Goal: Information Seeking & Learning: Learn about a topic

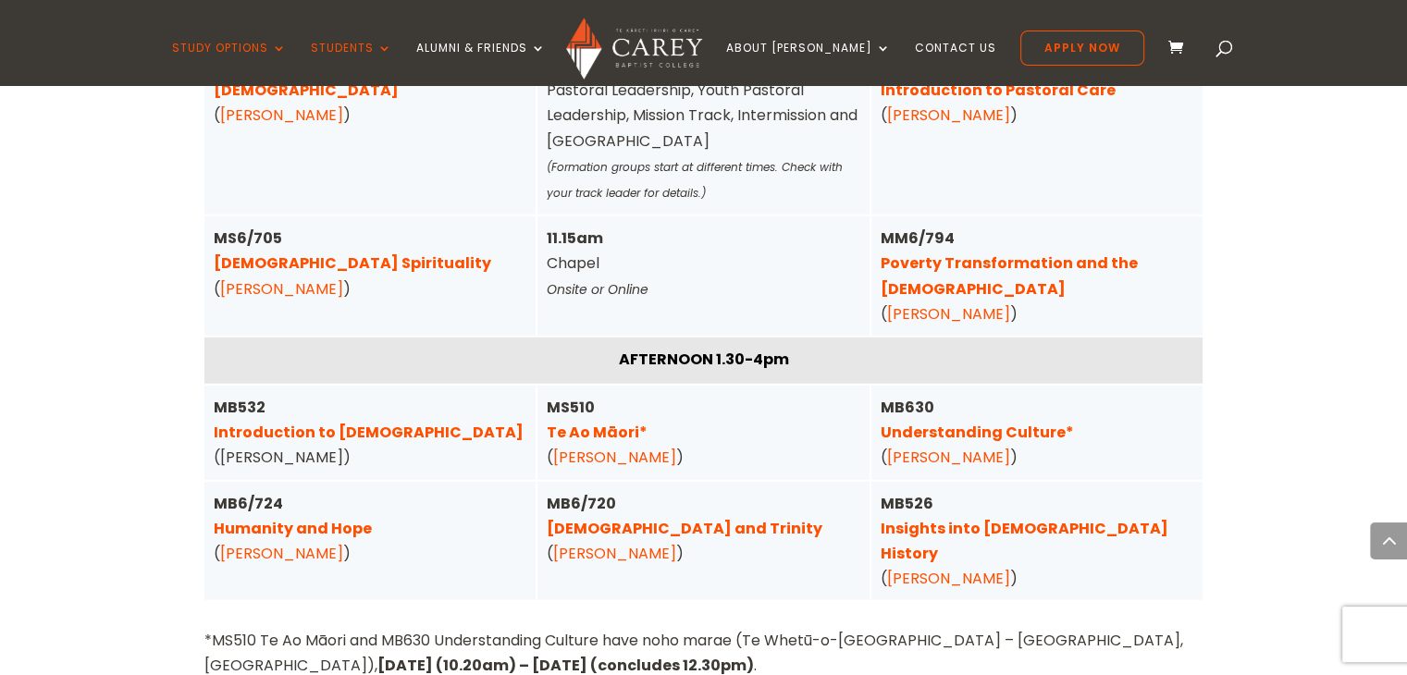
scroll to position [4846, 0]
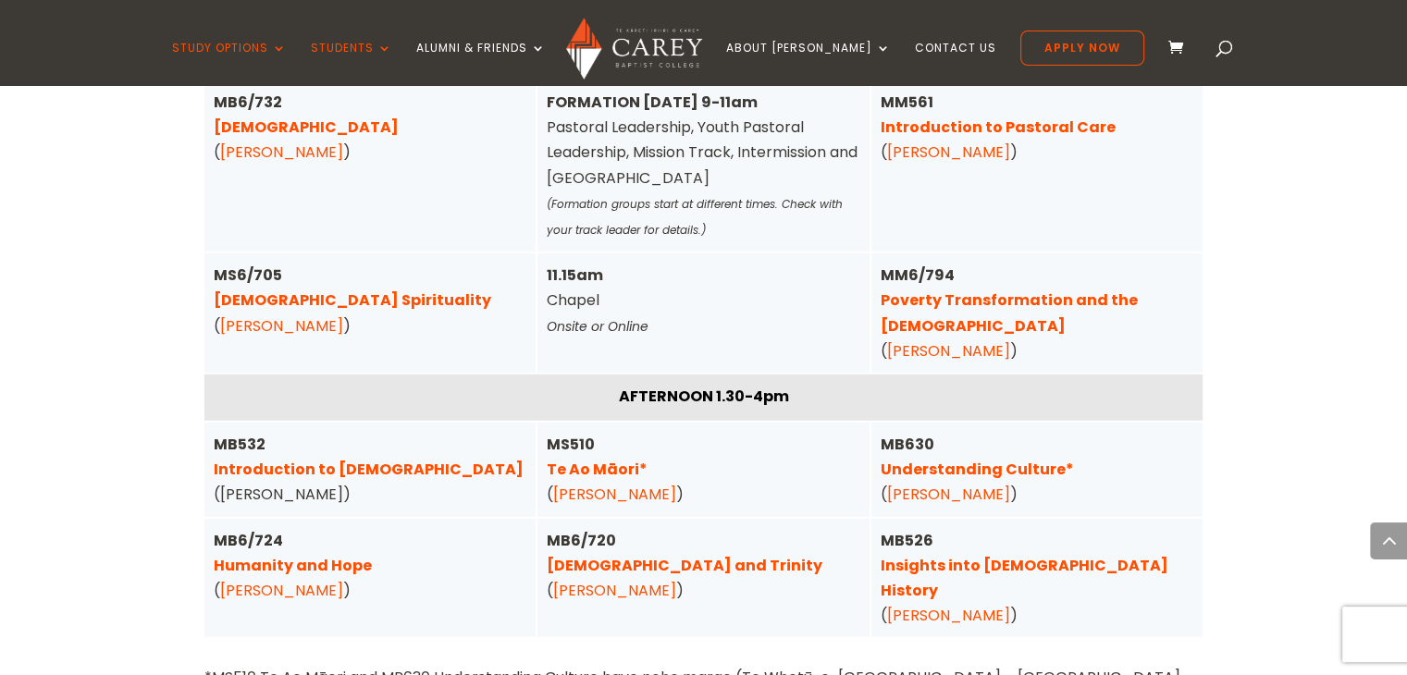
click at [296, 459] on link "Introduction to [DEMOGRAPHIC_DATA]" at bounding box center [369, 469] width 310 height 21
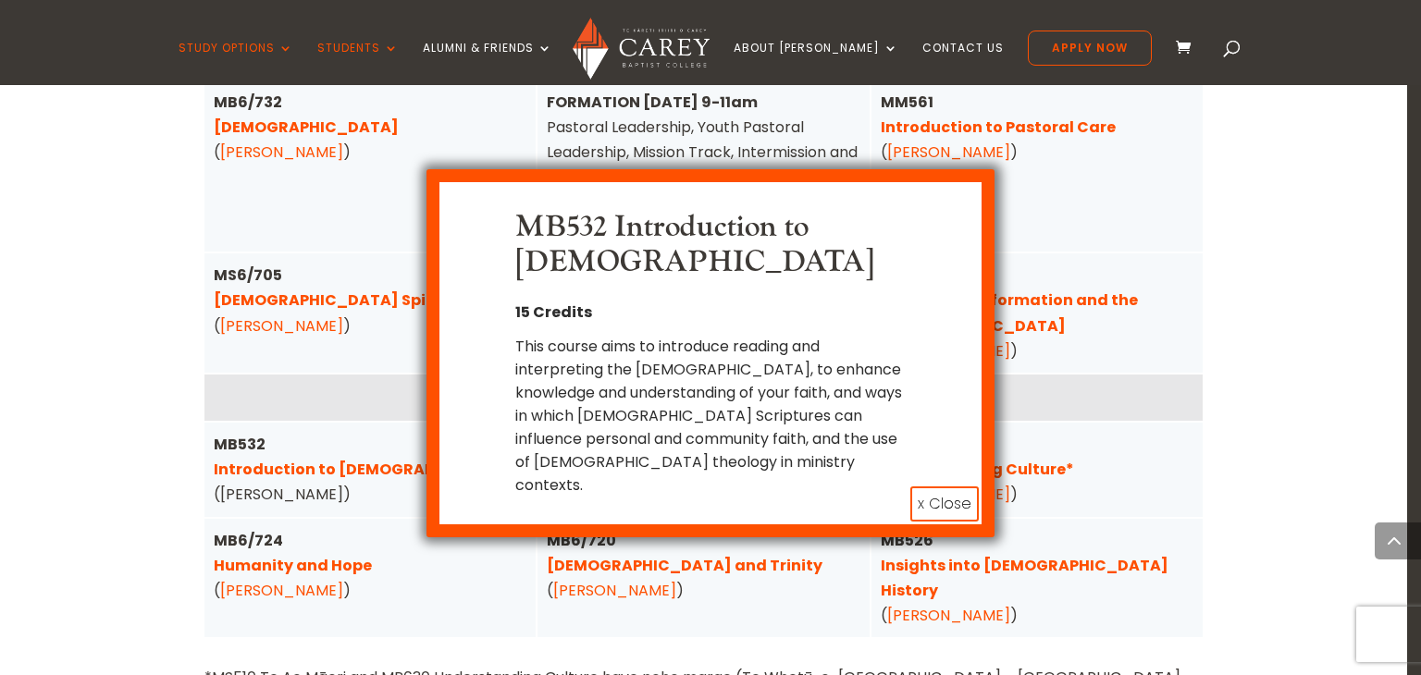
click at [67, 390] on div "MB532 Introduction to the New Testament 15 Credits This course aims to introduc…" at bounding box center [710, 337] width 1421 height 675
click at [921, 486] on button "x Close" at bounding box center [944, 503] width 68 height 35
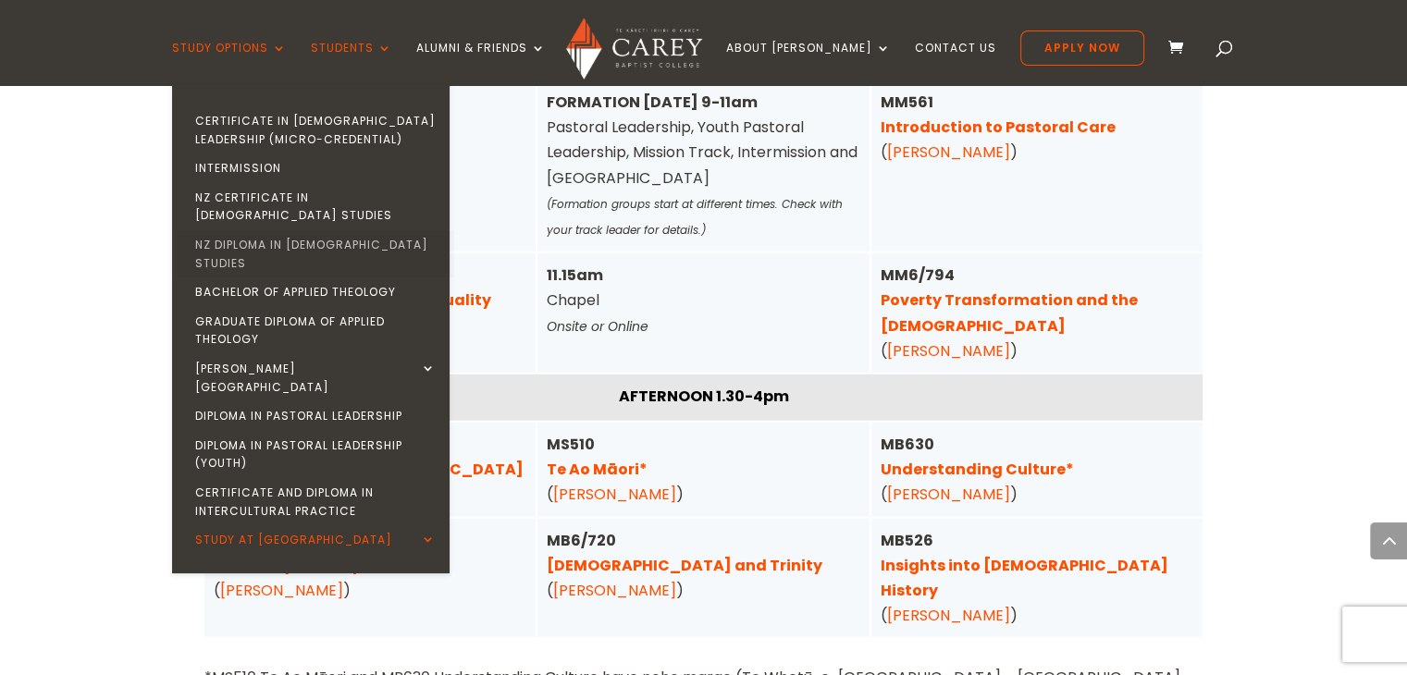
click at [363, 230] on link "NZ Diploma in [DEMOGRAPHIC_DATA] Studies" at bounding box center [315, 253] width 277 height 47
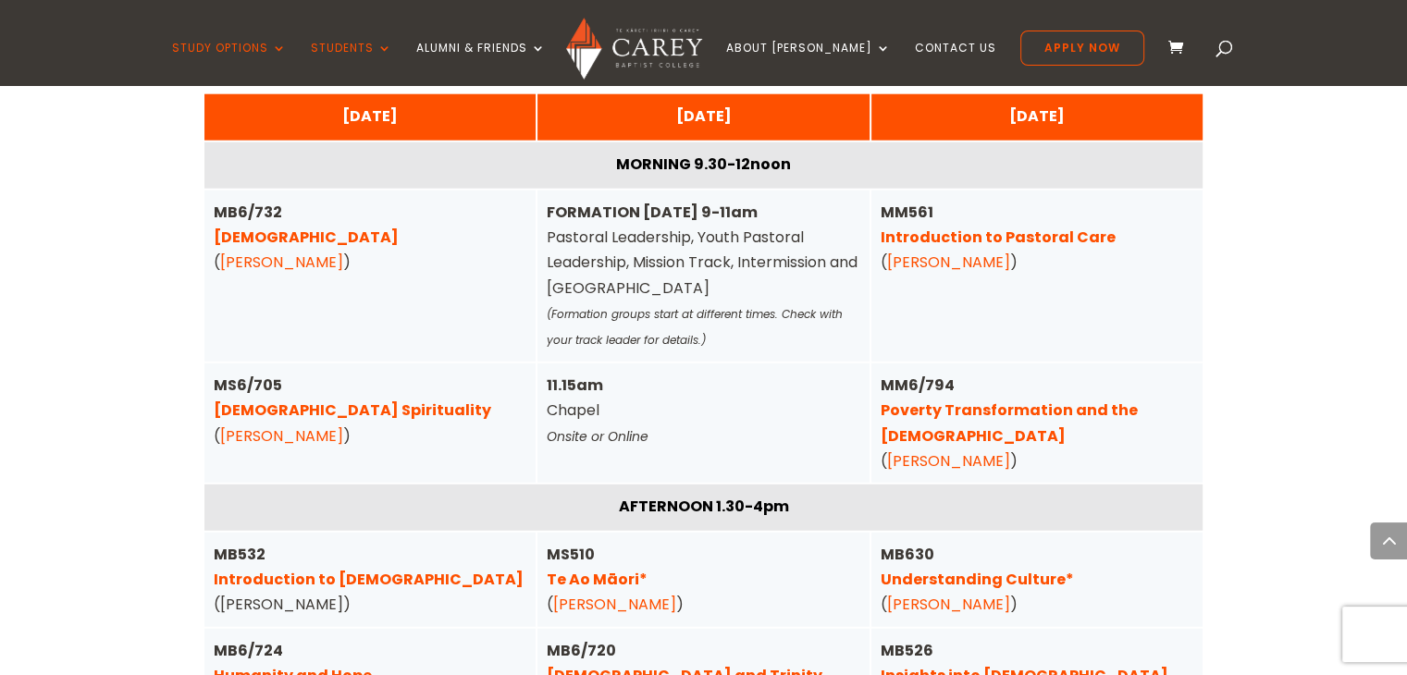
scroll to position [4735, 0]
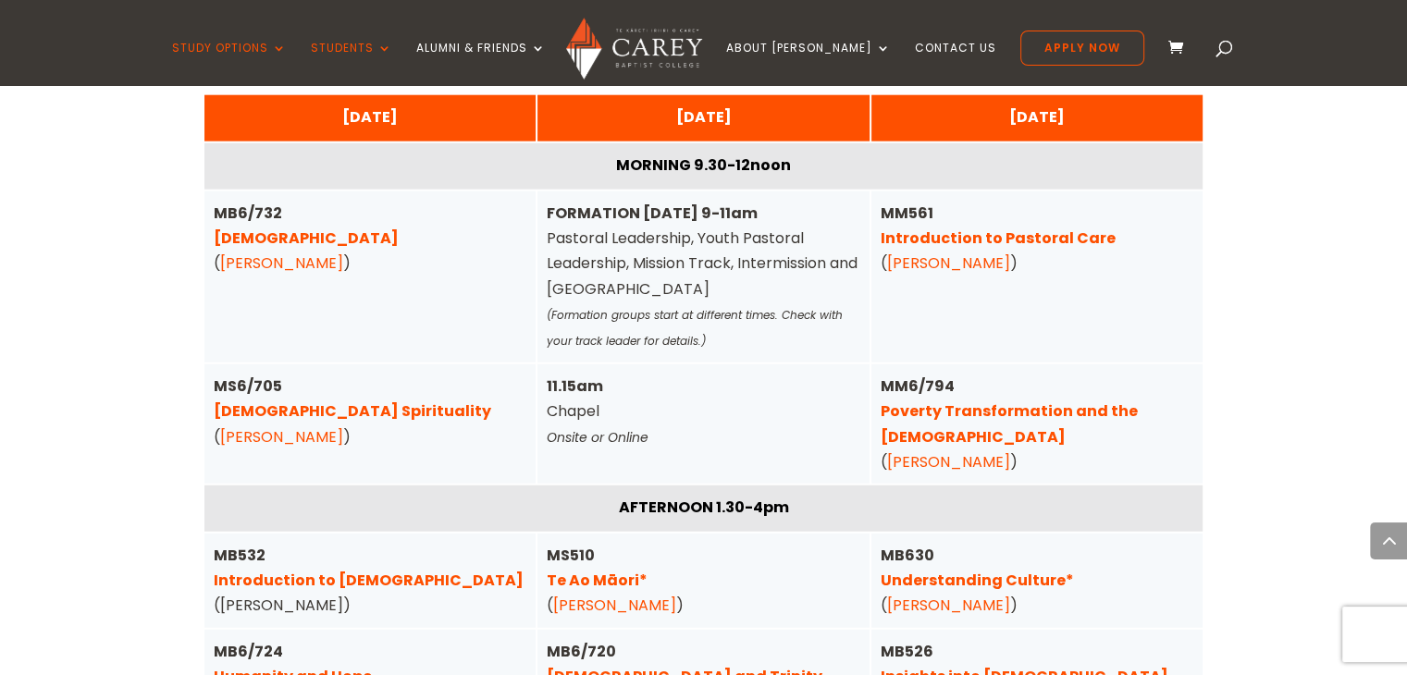
click at [944, 570] on link "Understanding Culture*" at bounding box center [976, 580] width 193 height 21
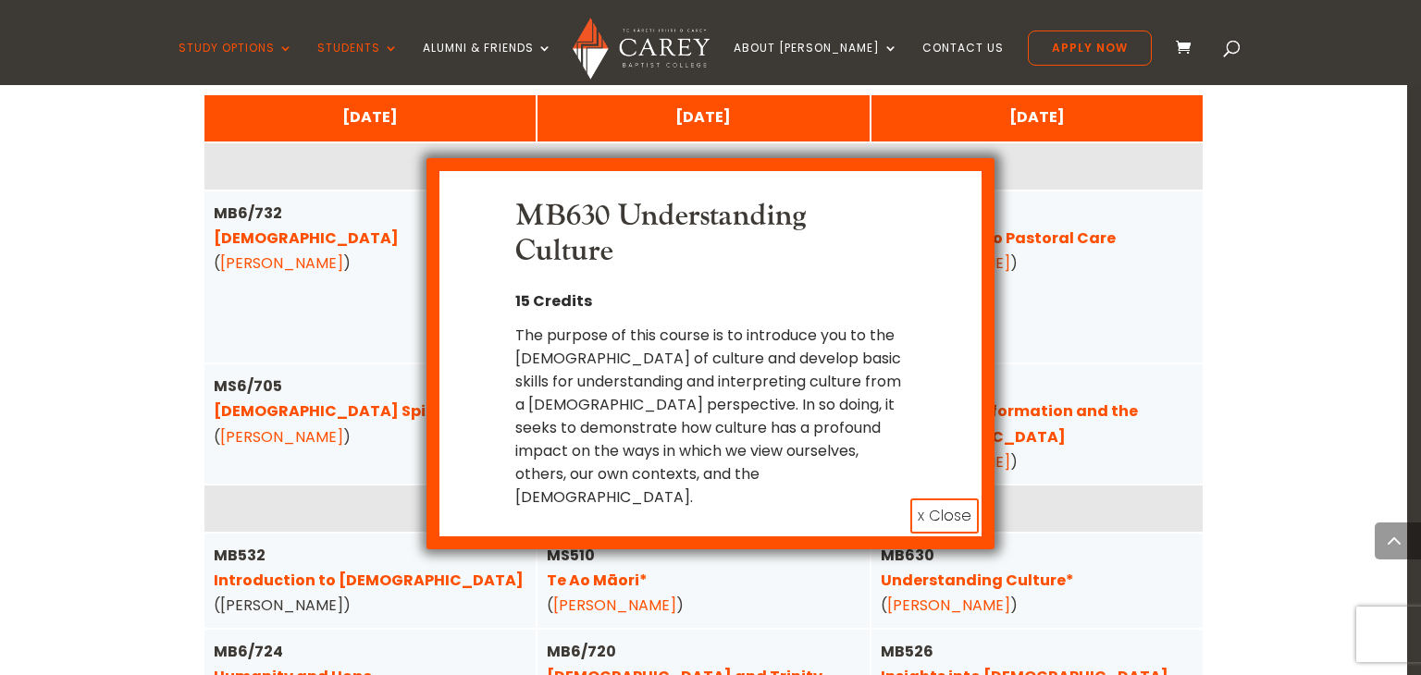
click at [959, 498] on button "x Close" at bounding box center [944, 515] width 68 height 35
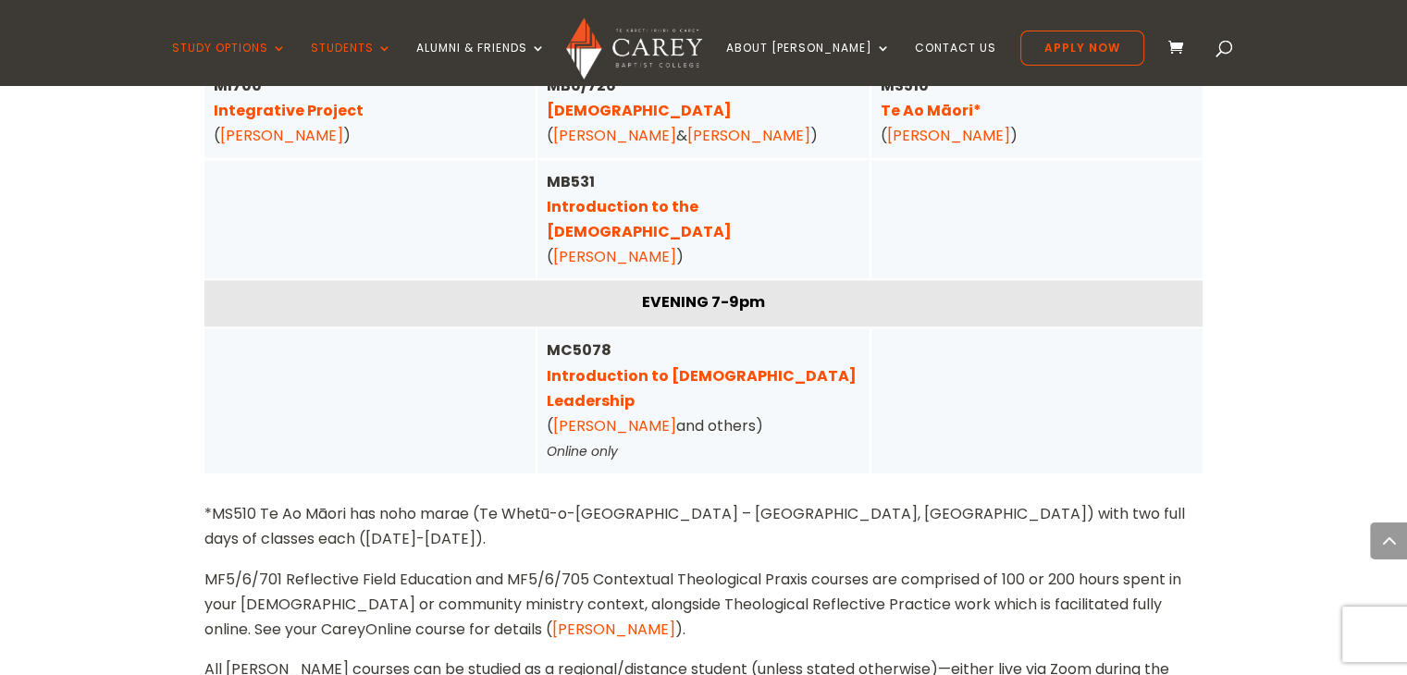
scroll to position [1776, 0]
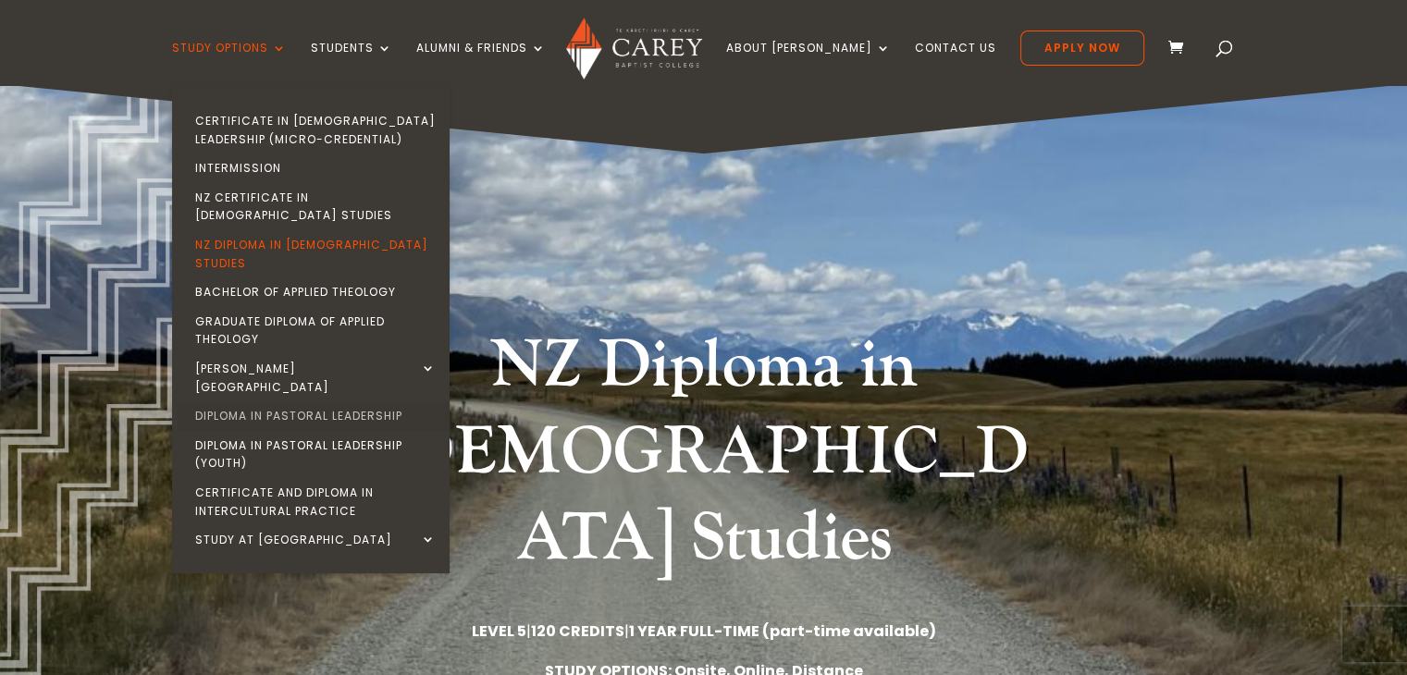
click at [338, 401] on link "Diploma in Pastoral Leadership" at bounding box center [315, 416] width 277 height 30
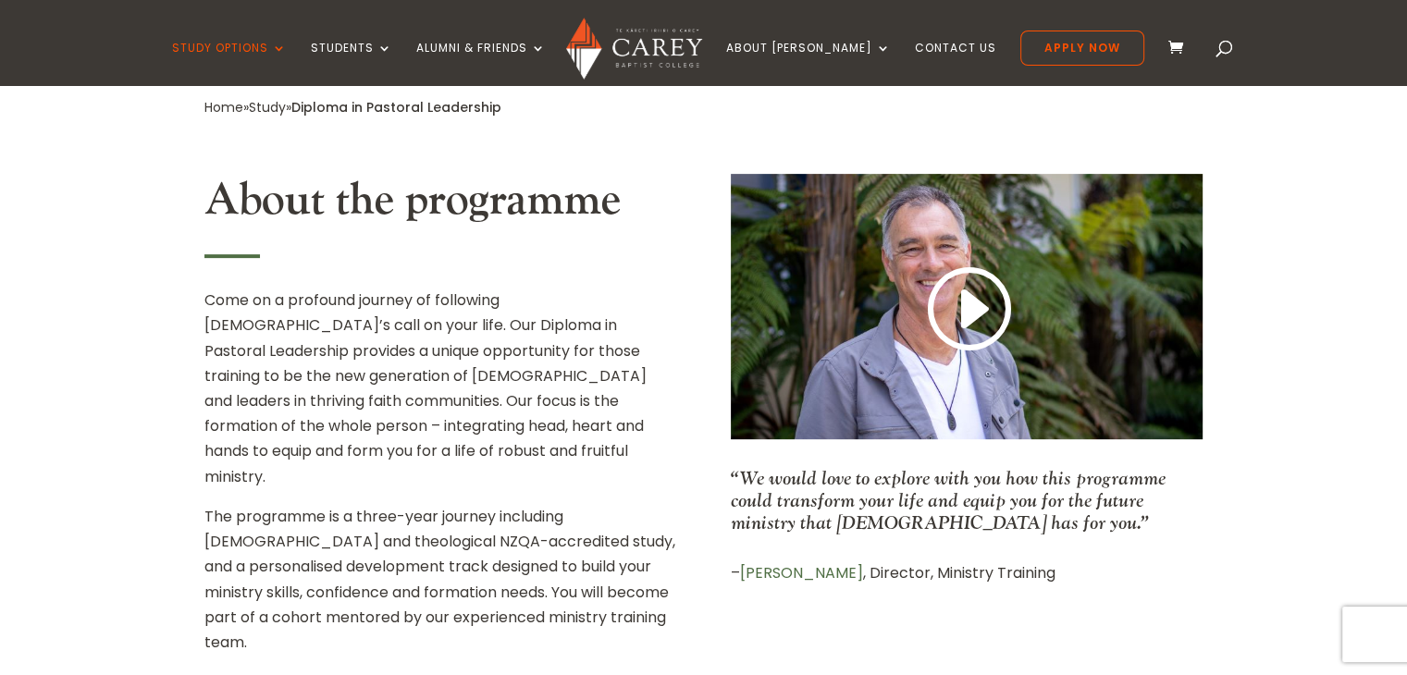
scroll to position [40, 0]
